Goal: Find specific page/section: Find specific page/section

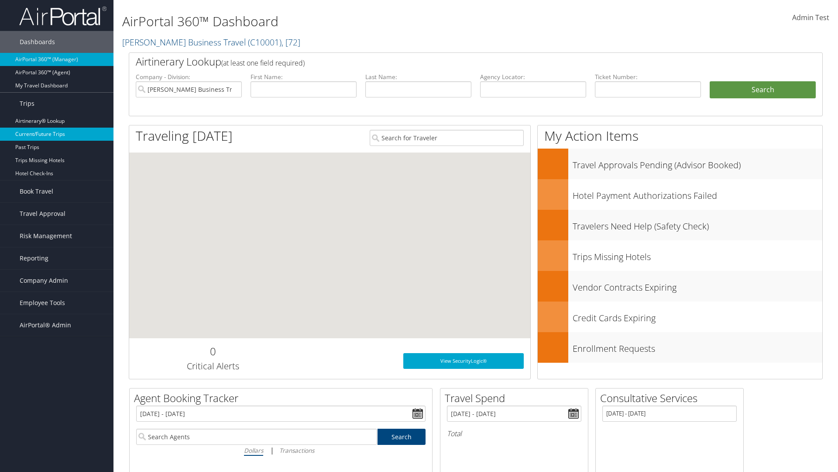
click at [57, 134] on link "Current/Future Trips" at bounding box center [57, 133] width 114 height 13
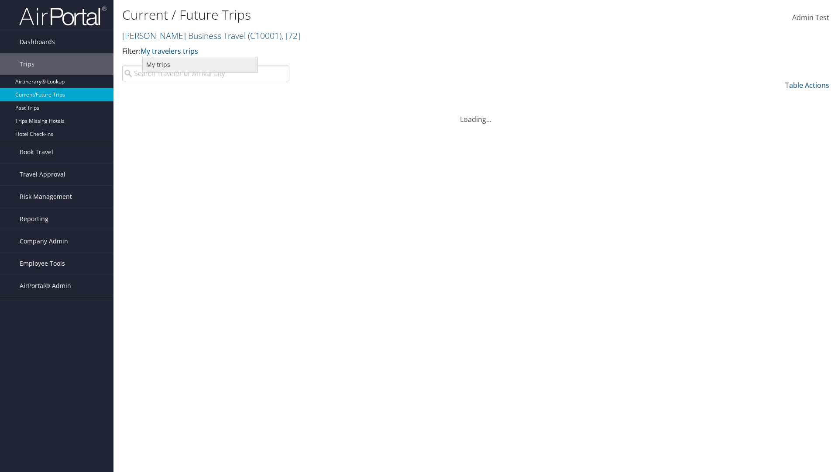
click at [200, 64] on link "My trips" at bounding box center [200, 64] width 115 height 15
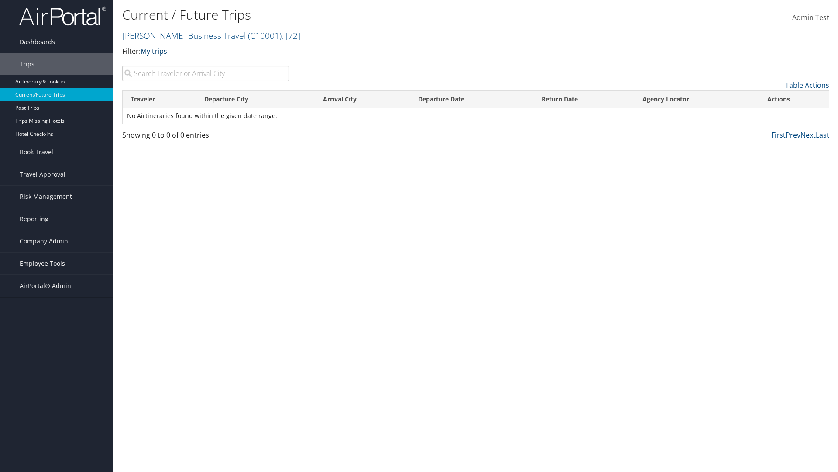
click at [155, 51] on link "My trips" at bounding box center [154, 51] width 27 height 10
click at [0, 0] on link "My travelers trips" at bounding box center [0, 0] width 0 height 0
